Goal: Task Accomplishment & Management: Use online tool/utility

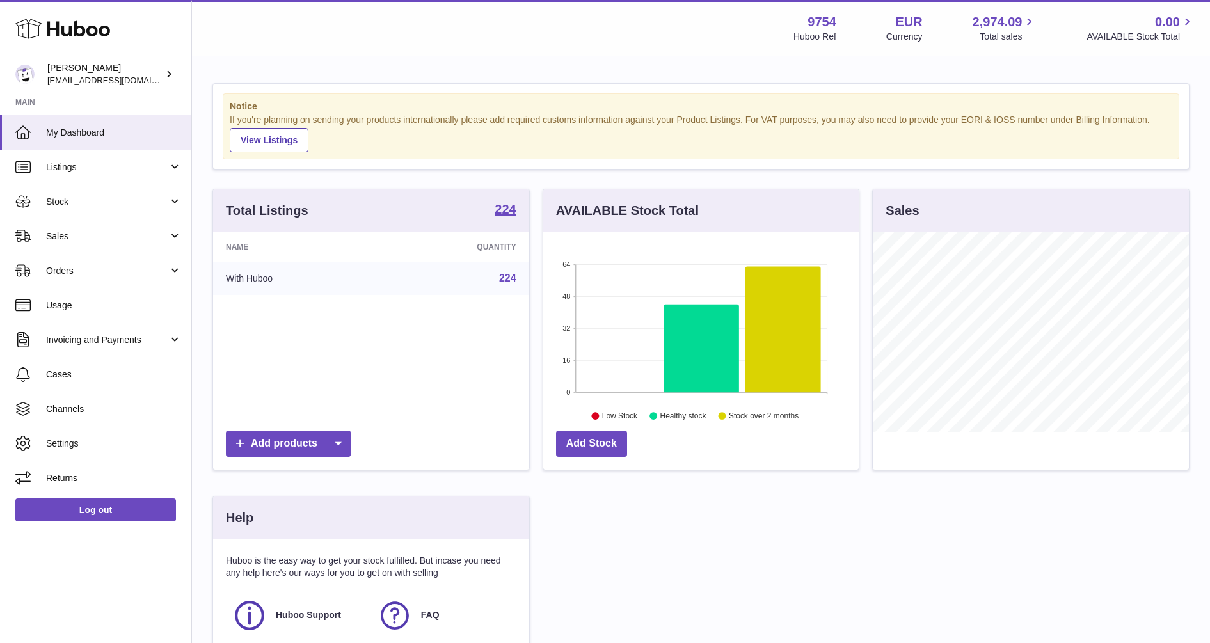
scroll to position [200, 320]
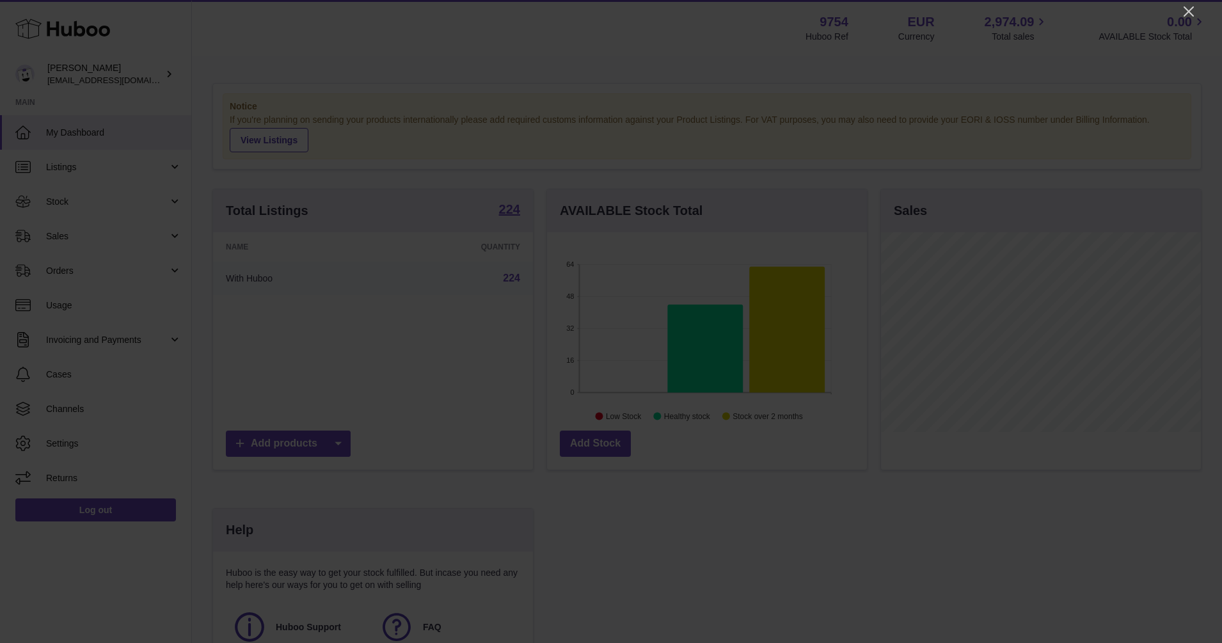
click at [1192, 10] on icon "Close" at bounding box center [1188, 11] width 15 height 15
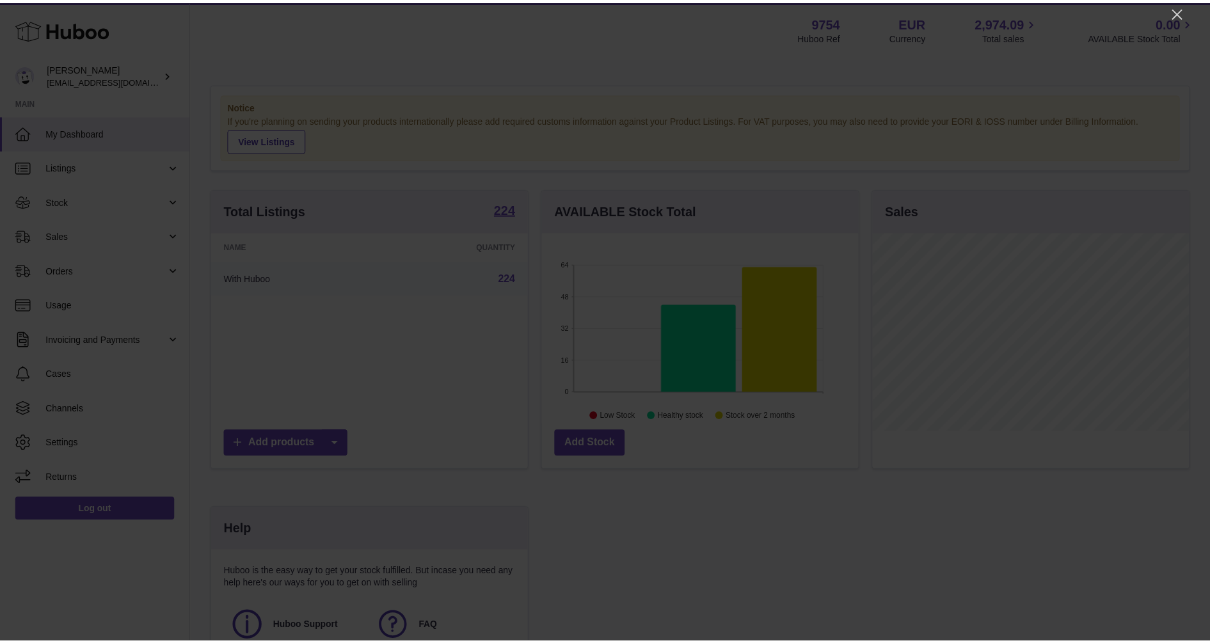
scroll to position [639541, 639425]
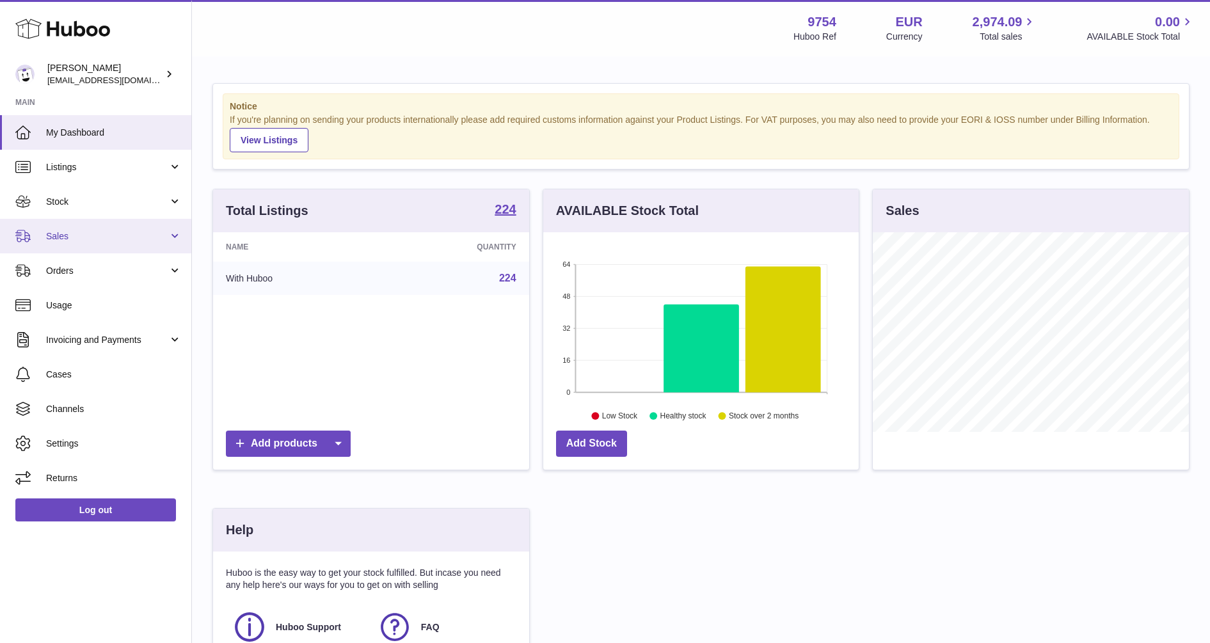
click at [58, 234] on span "Sales" at bounding box center [107, 236] width 122 height 12
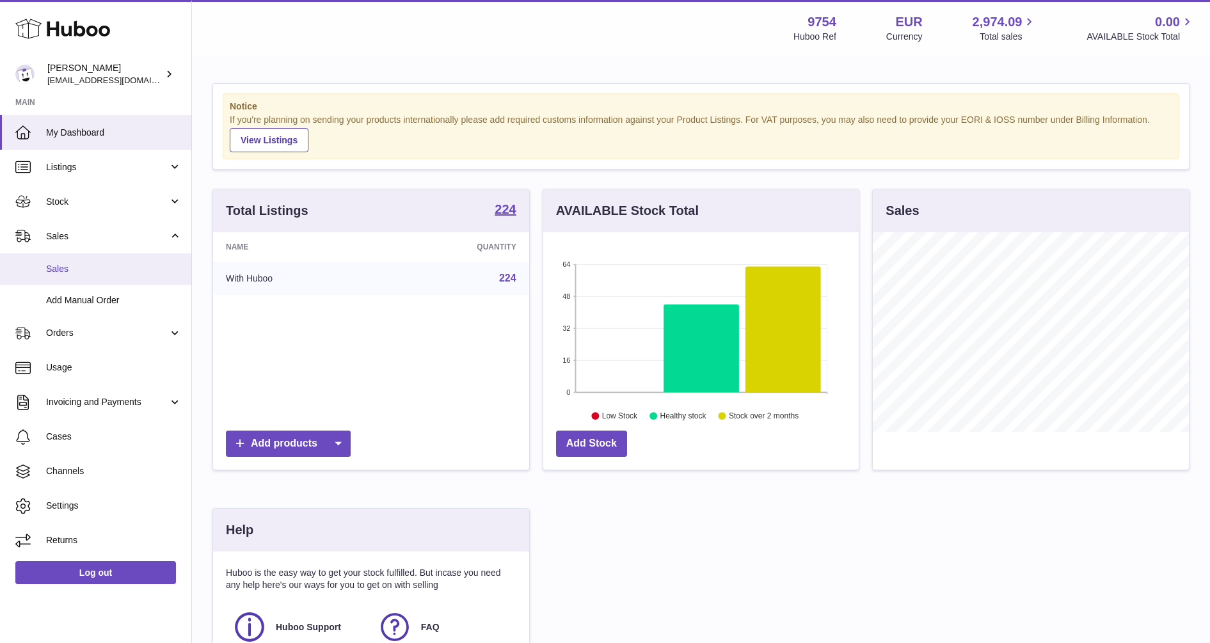
click at [58, 269] on span "Sales" at bounding box center [114, 269] width 136 height 12
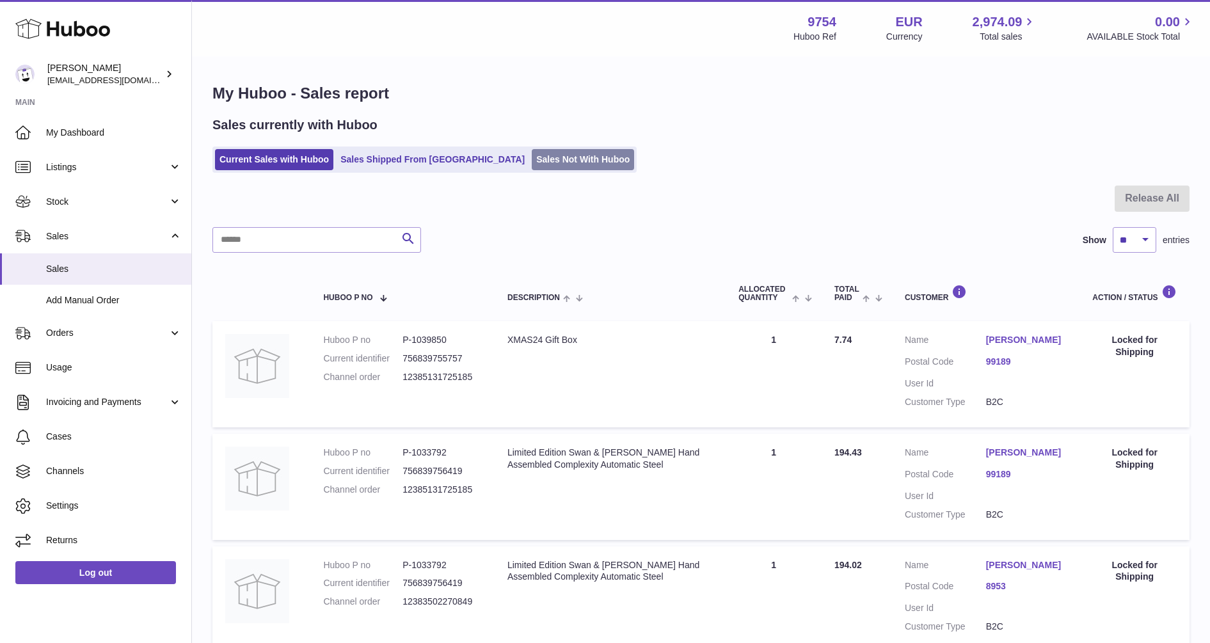
click at [532, 154] on link "Sales Not With Huboo" at bounding box center [583, 159] width 102 height 21
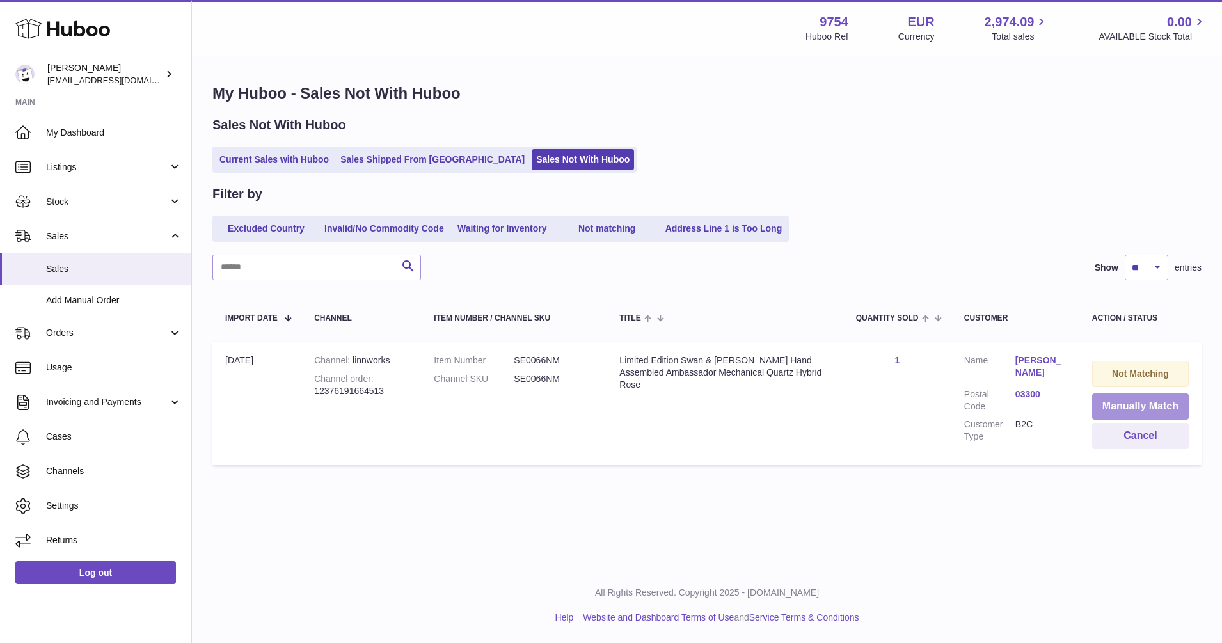
click at [1141, 402] on button "Manually Match" at bounding box center [1140, 406] width 97 height 26
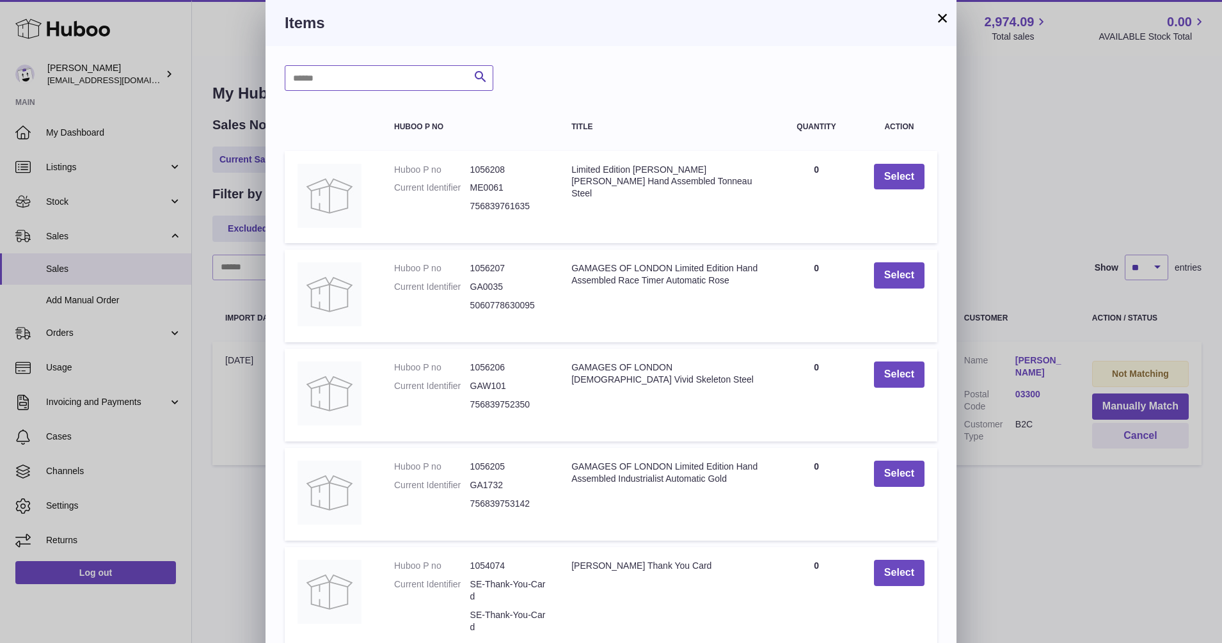
click at [389, 72] on input "text" at bounding box center [389, 78] width 209 height 26
type input "******"
click at [485, 77] on icon "submit" at bounding box center [480, 77] width 15 height 16
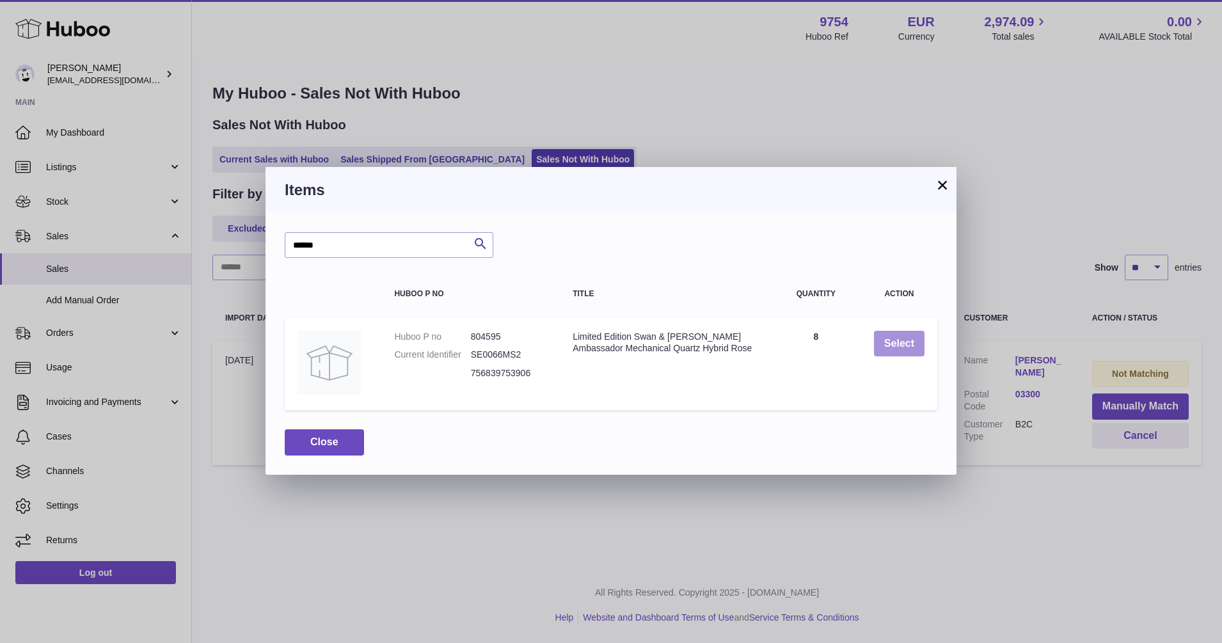
click at [898, 337] on button "Select" at bounding box center [899, 344] width 51 height 26
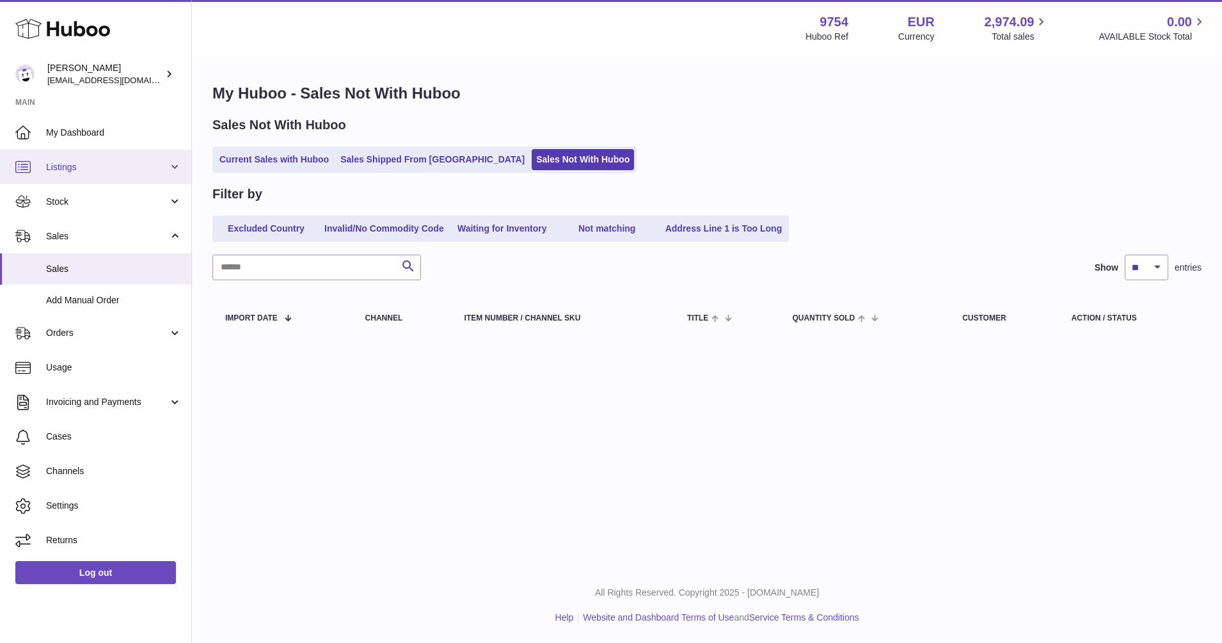
click at [59, 164] on span "Listings" at bounding box center [107, 167] width 122 height 12
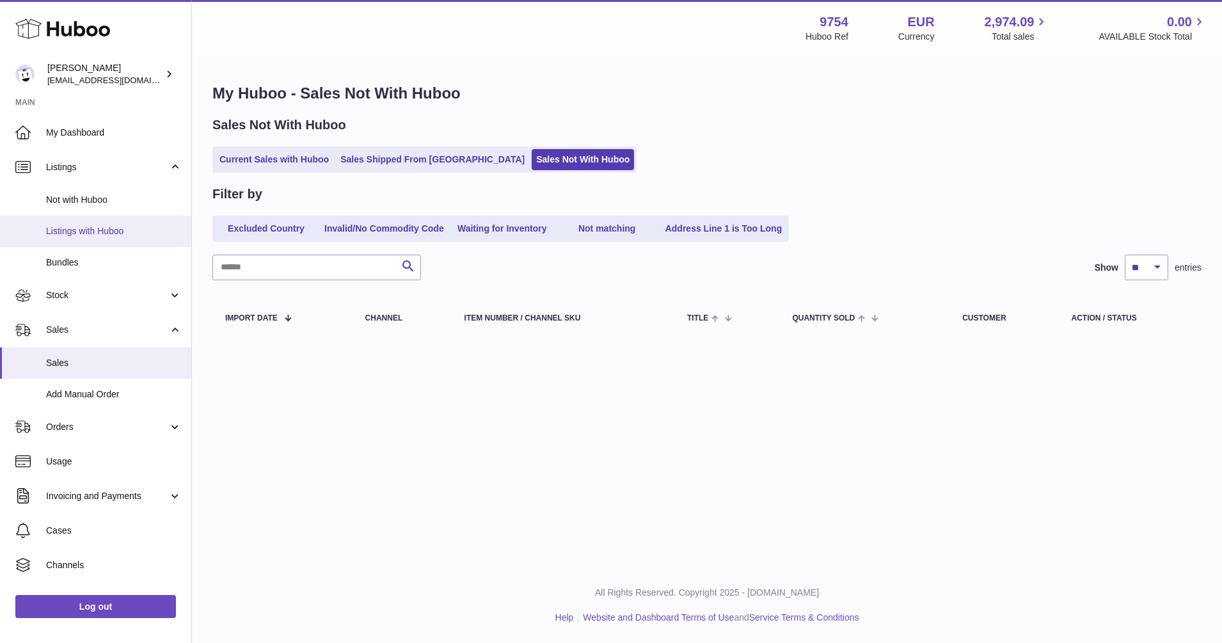
click at [87, 231] on span "Listings with Huboo" at bounding box center [114, 231] width 136 height 12
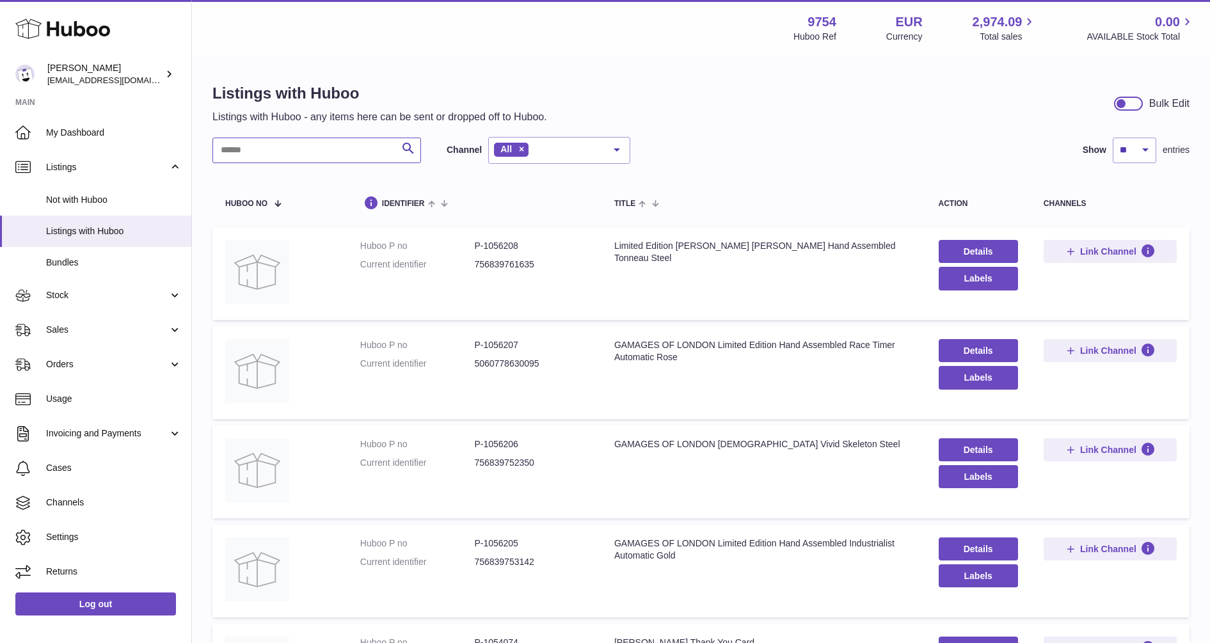
click at [278, 146] on input "text" at bounding box center [316, 151] width 209 height 26
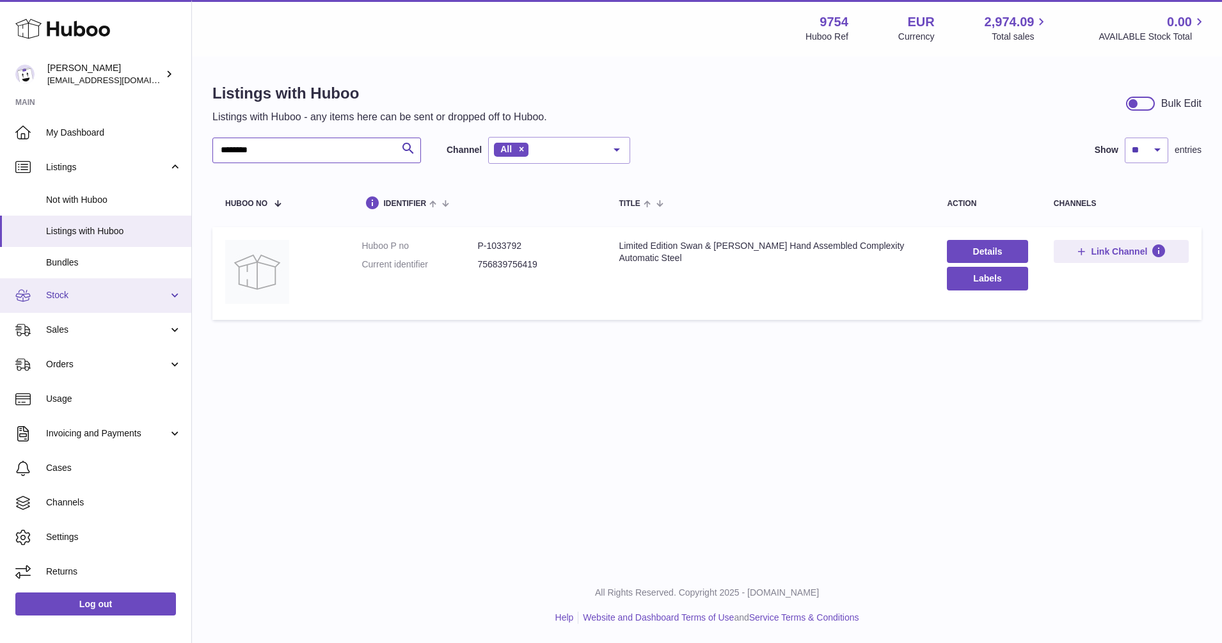
type input "********"
click at [67, 292] on span "Stock" at bounding box center [107, 295] width 122 height 12
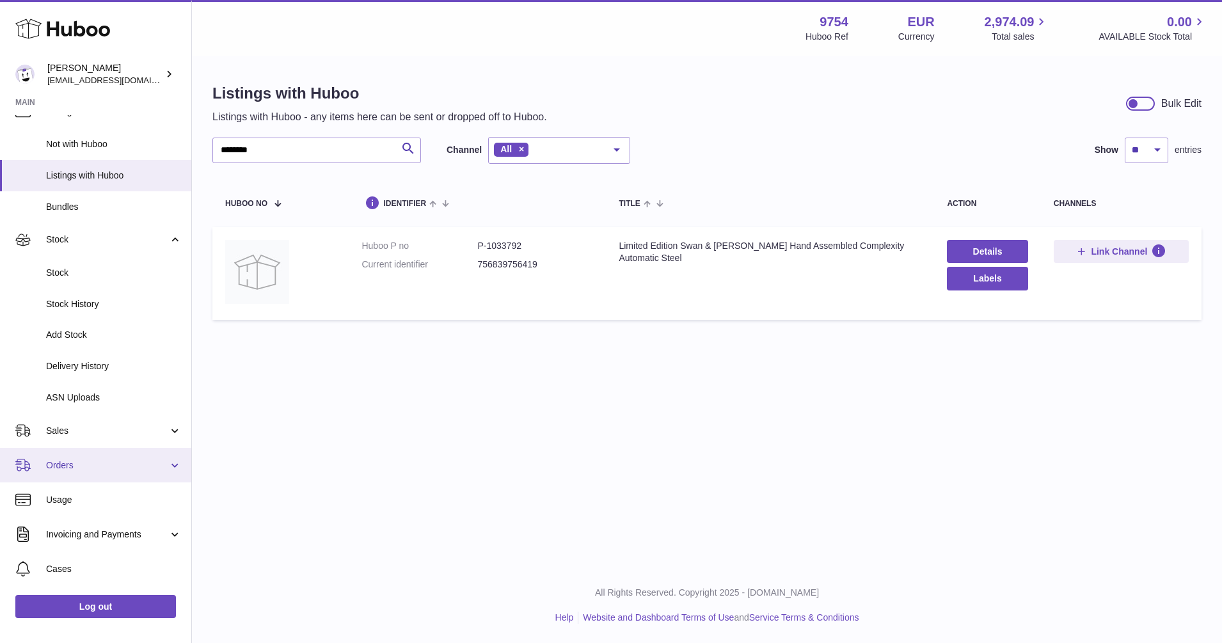
scroll to position [80, 0]
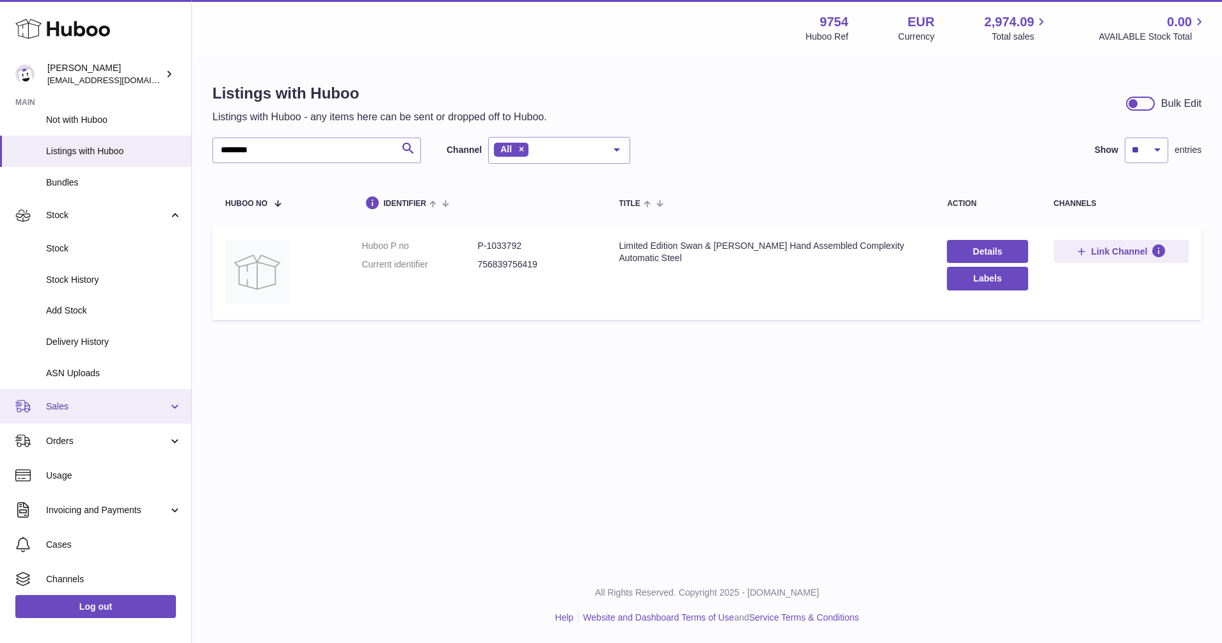
click at [170, 405] on link "Sales" at bounding box center [95, 406] width 191 height 35
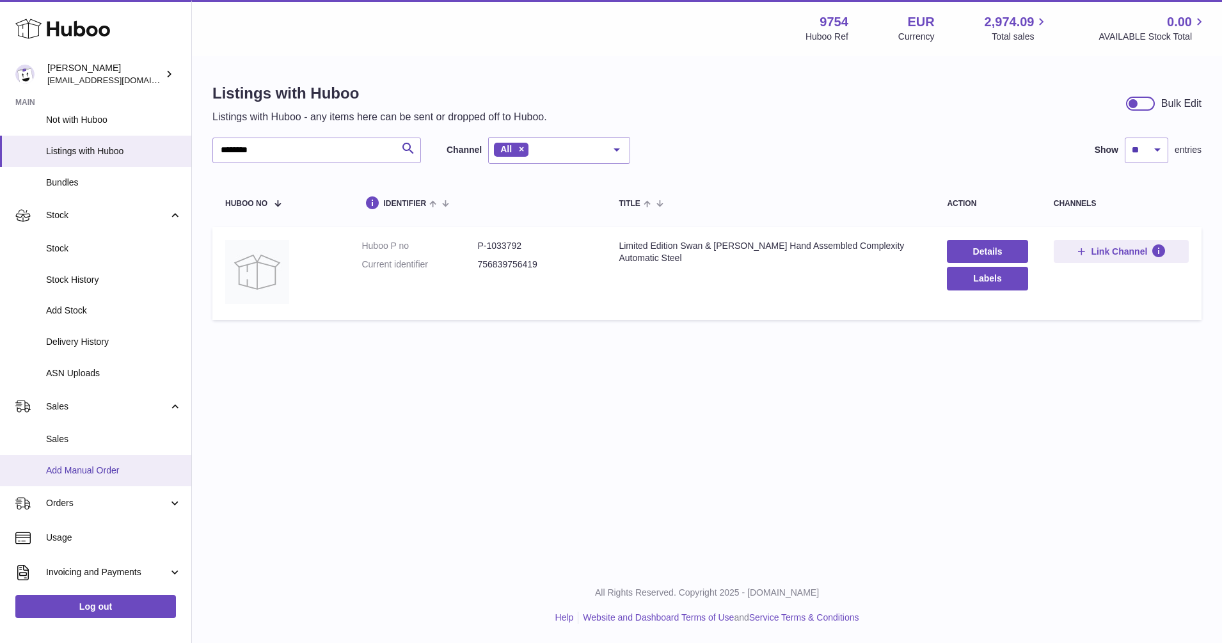
click at [65, 471] on span "Add Manual Order" at bounding box center [114, 470] width 136 height 12
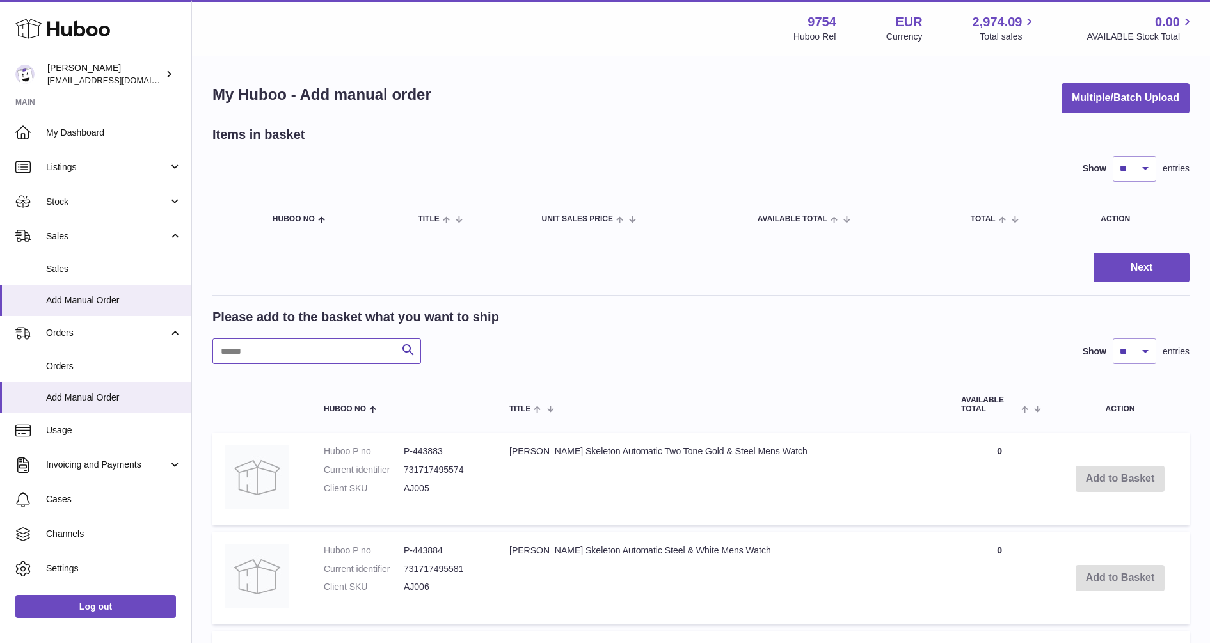
click at [258, 352] on input "text" at bounding box center [316, 351] width 209 height 26
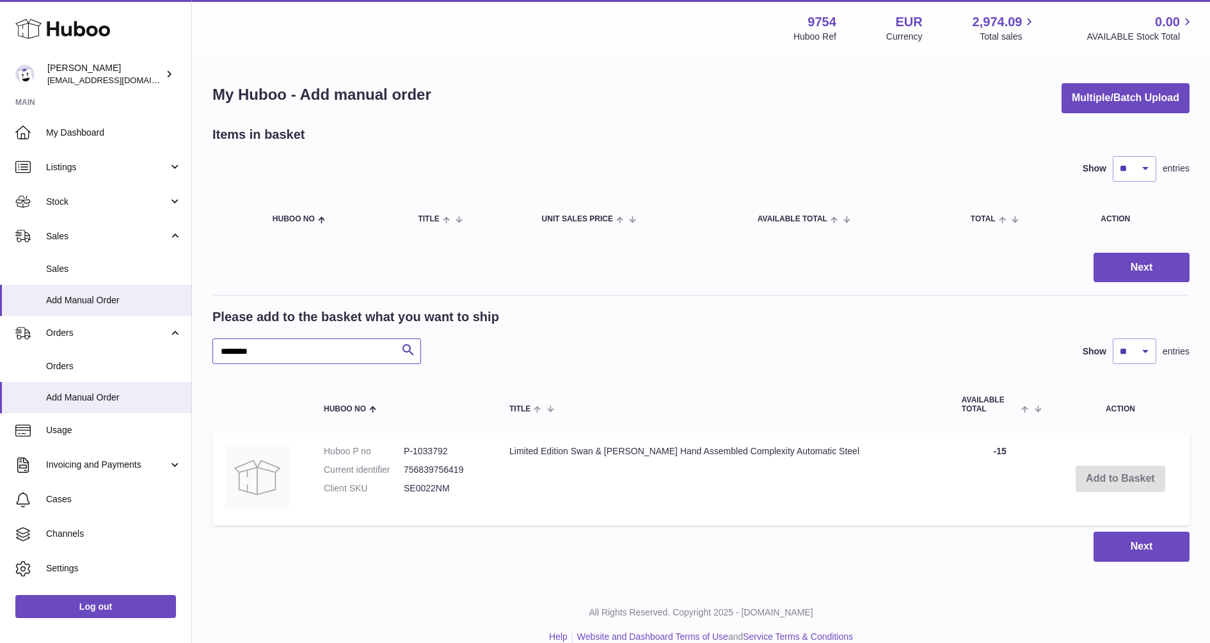
type input "********"
